Goal: Task Accomplishment & Management: Use online tool/utility

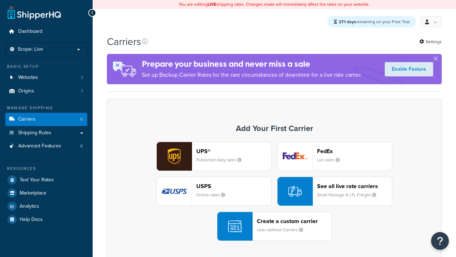
click at [274, 226] on div "Create a custom carrier User-defined Carriers" at bounding box center [294, 225] width 75 height 17
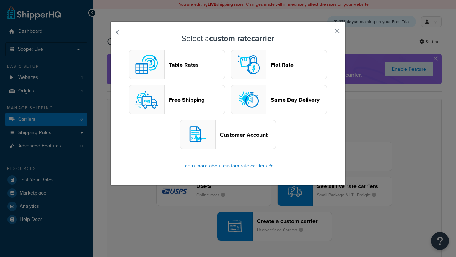
click at [177, 65] on header "Table Rates" at bounding box center [197, 64] width 56 height 7
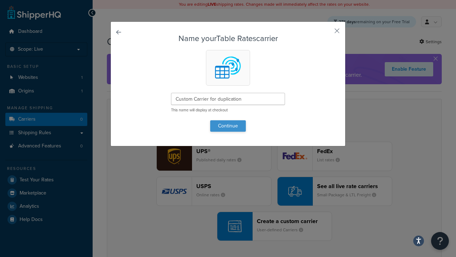
type input "Custom Carrier for duplication"
click at [228, 125] on button "Continue" at bounding box center [228, 125] width 36 height 11
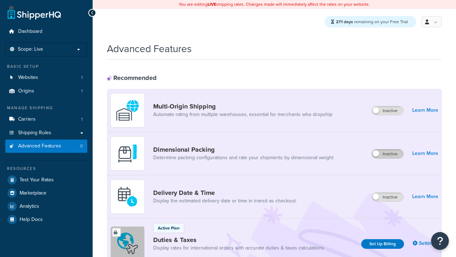
click at [388, 154] on label "Inactive" at bounding box center [387, 153] width 31 height 9
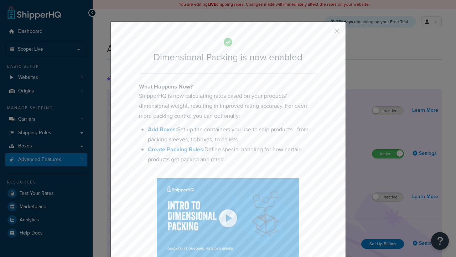
click at [326, 33] on button "button" at bounding box center [327, 33] width 2 height 2
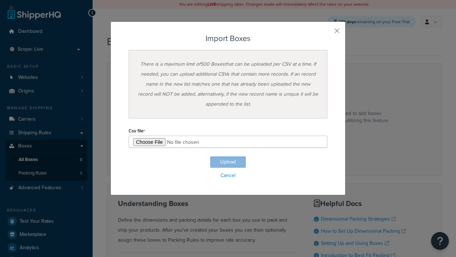
click at [228, 38] on h3 "Import Boxes" at bounding box center [228, 38] width 199 height 9
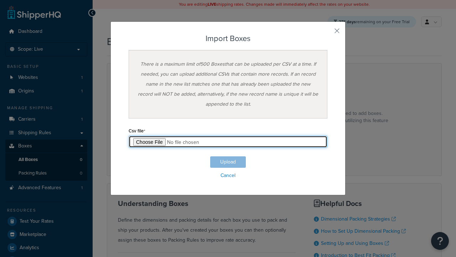
click at [228, 141] on input "file" at bounding box center [228, 141] width 199 height 12
type input "C:\fakepath\importBoxesFailure.csv"
click at [228, 162] on button "Upload" at bounding box center [228, 161] width 36 height 11
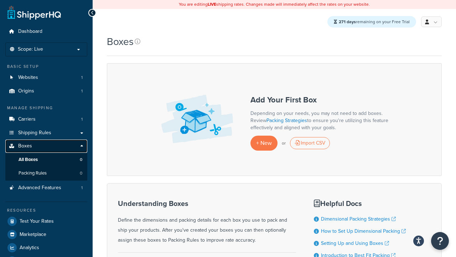
click at [67, 146] on link "Boxes" at bounding box center [46, 145] width 82 height 13
click at [310, 143] on div "Import CSV" at bounding box center [310, 143] width 40 height 12
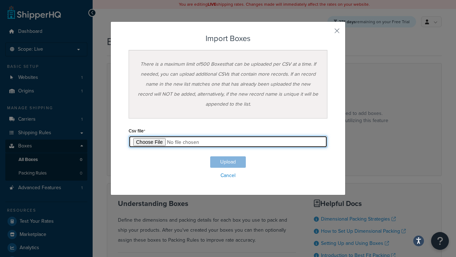
click at [138, 140] on input "file" at bounding box center [228, 141] width 199 height 12
